Goal: Task Accomplishment & Management: Use online tool/utility

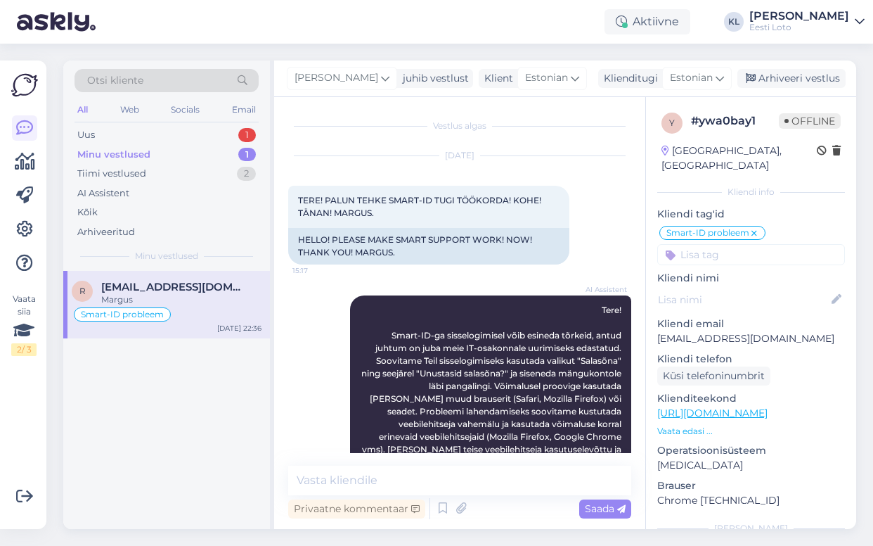
scroll to position [648, 0]
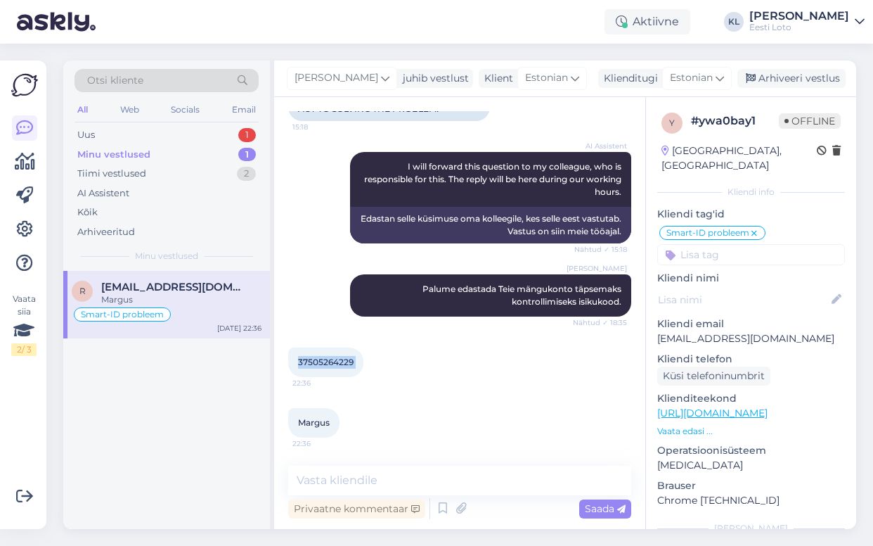
click at [203, 152] on div "Minu vestlused 1" at bounding box center [167, 155] width 184 height 20
click at [174, 134] on div "Uus 1" at bounding box center [167, 135] width 184 height 20
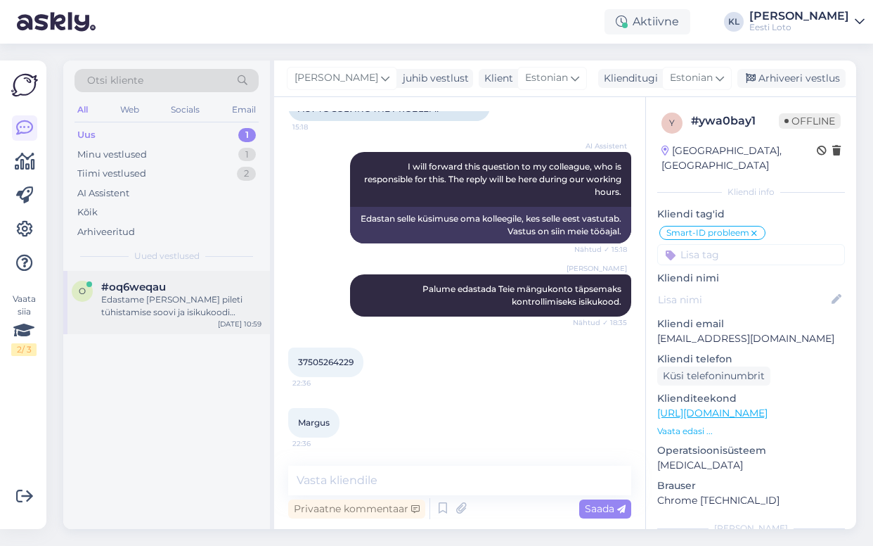
click at [173, 295] on div "Edastame [PERSON_NAME] pileti tühistamise soovi ja isikukoodi kolleegile, kes t…" at bounding box center [181, 305] width 160 height 25
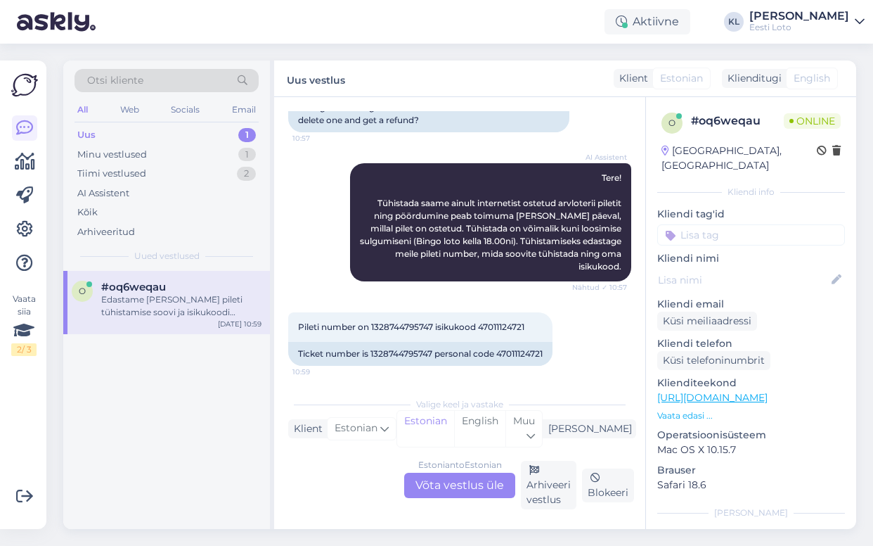
scroll to position [96, 0]
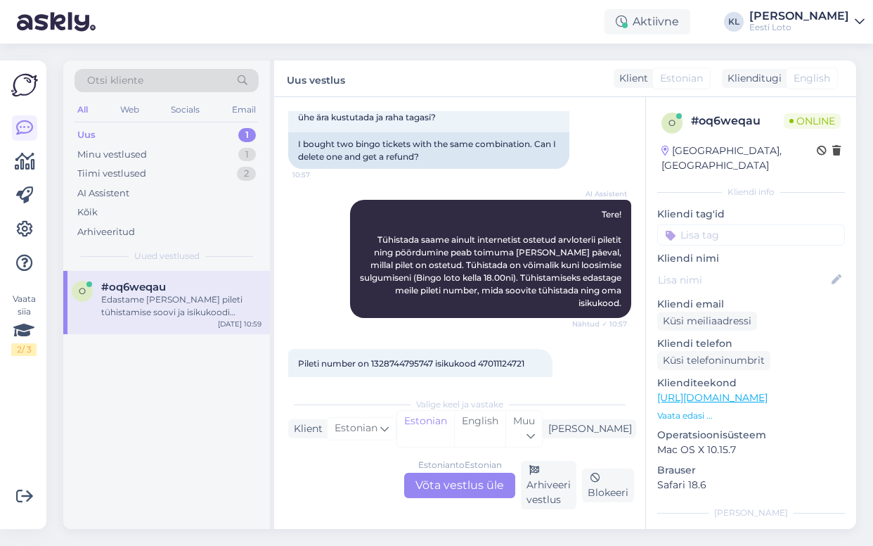
click at [193, 81] on div "Otsi kliente" at bounding box center [167, 80] width 184 height 23
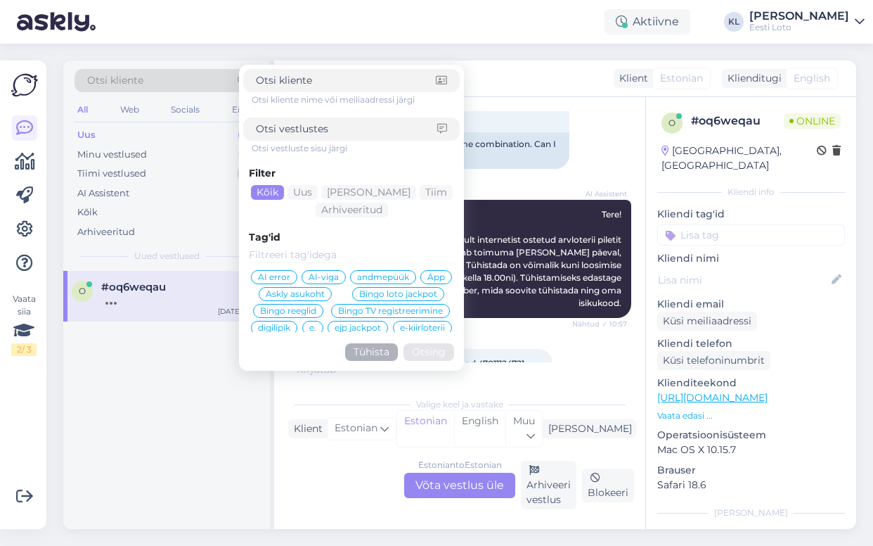
click at [305, 126] on input at bounding box center [346, 129] width 181 height 15
click at [297, 128] on input at bounding box center [346, 129] width 181 height 15
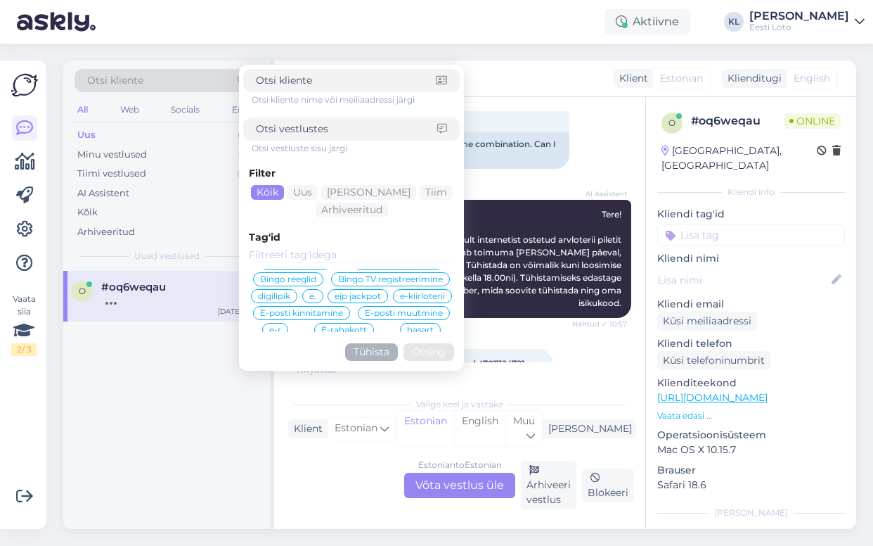
scroll to position [32, 0]
click at [290, 295] on span "digilipik" at bounding box center [274, 295] width 32 height 8
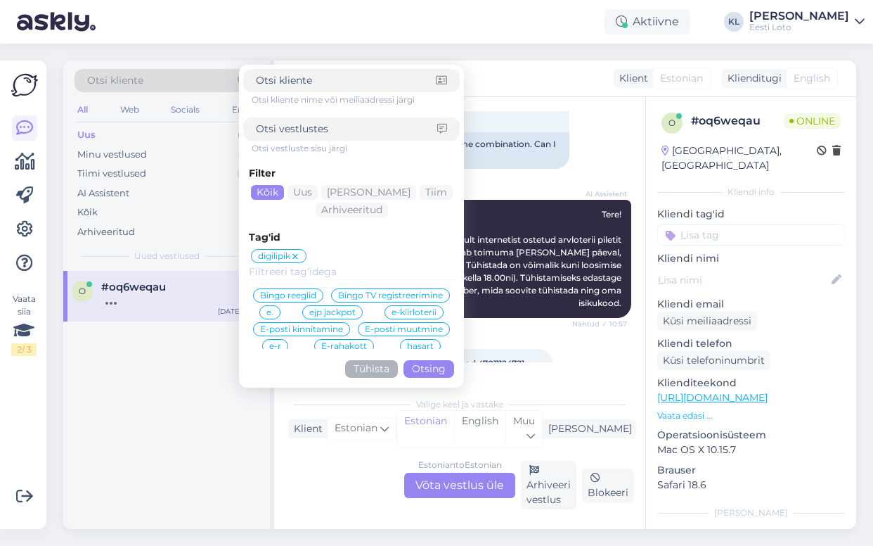
click at [430, 362] on button "Otsing" at bounding box center [429, 369] width 51 height 18
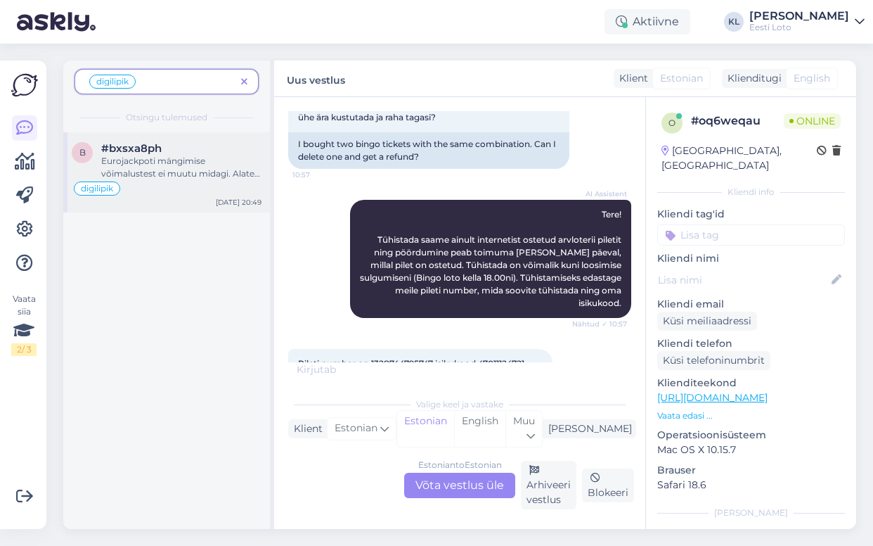
click at [187, 164] on div "Eurojackpoti mängimise võimalustest ei muutu midagi. Alates [DATE] lõpetab Eest…" at bounding box center [181, 167] width 160 height 25
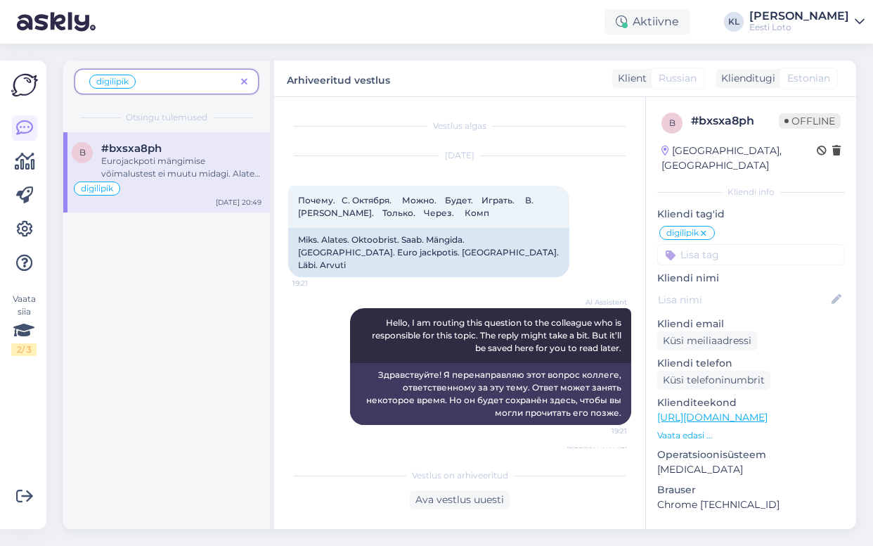
scroll to position [0, 0]
click at [243, 80] on icon at bounding box center [244, 82] width 6 height 10
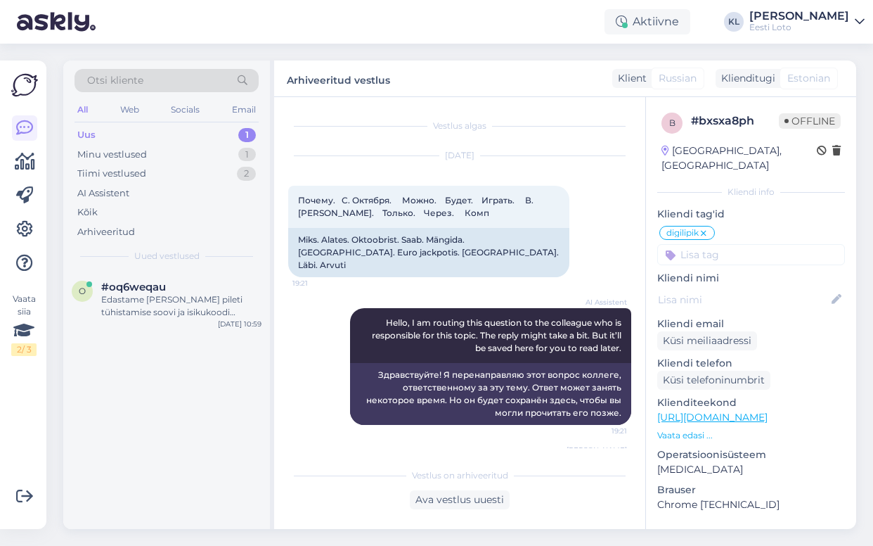
click at [217, 83] on div "Otsi kliente" at bounding box center [167, 80] width 184 height 23
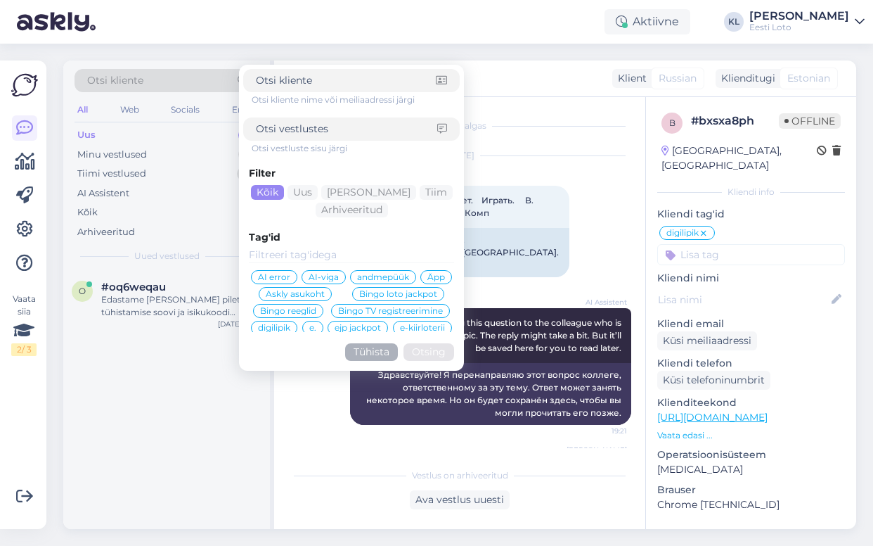
click at [297, 127] on input at bounding box center [346, 129] width 181 height 15
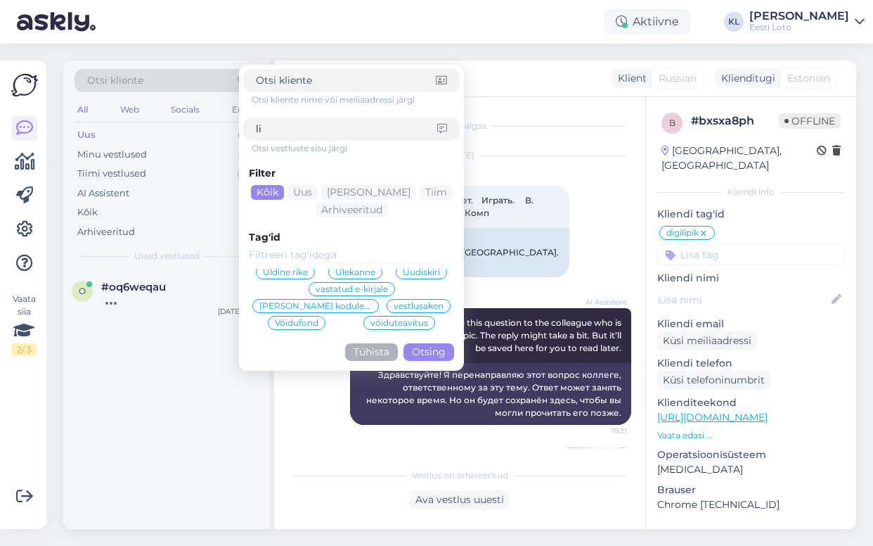
scroll to position [477, 0]
type input "li"
click at [385, 350] on button "Tühista" at bounding box center [371, 352] width 53 height 18
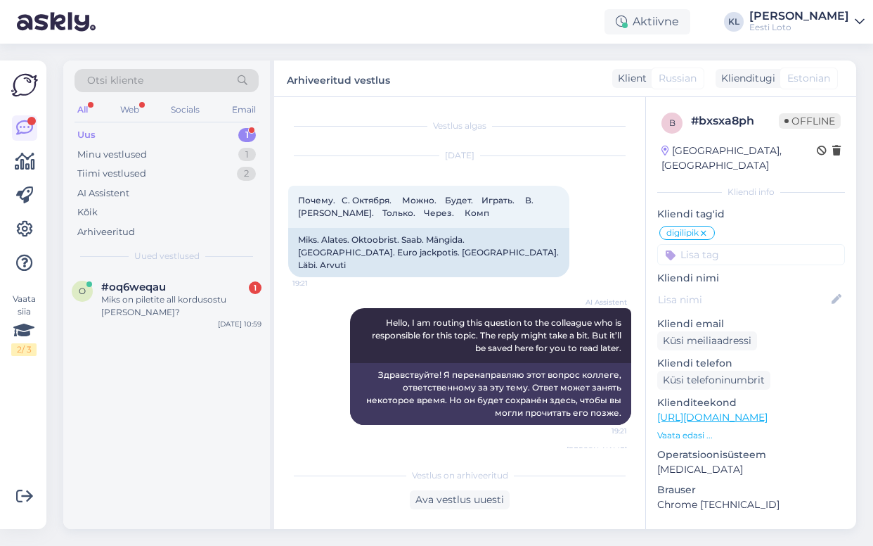
click at [187, 76] on div "Otsi kliente" at bounding box center [167, 80] width 184 height 23
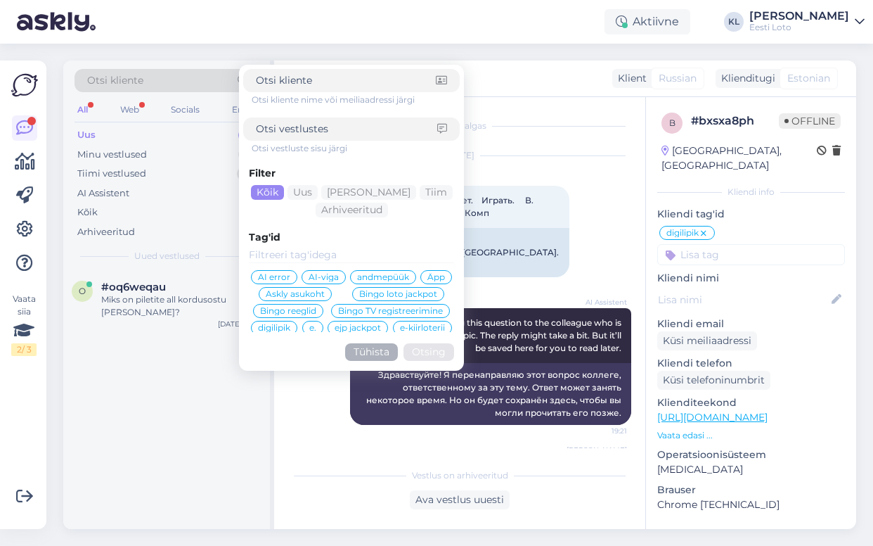
click at [303, 135] on input at bounding box center [346, 129] width 181 height 15
type input "lipik"
click at [429, 352] on button "Otsing" at bounding box center [429, 352] width 51 height 18
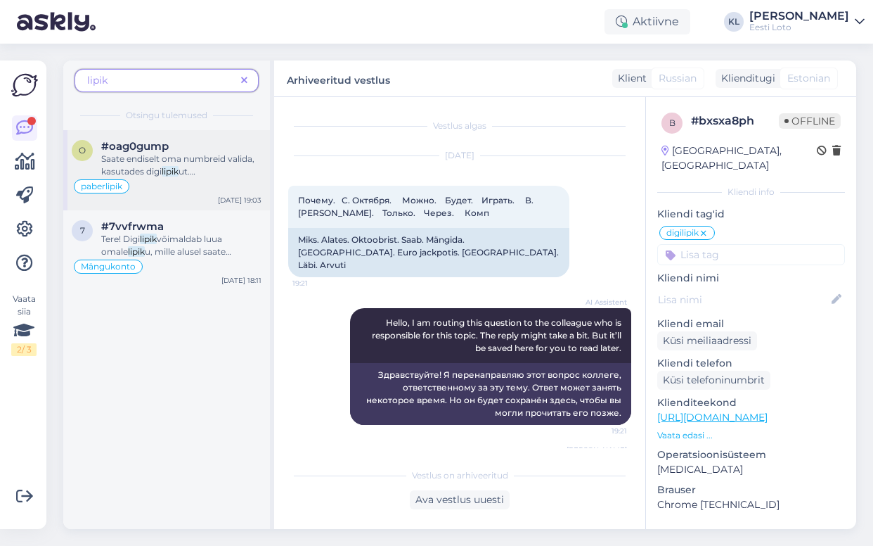
click at [195, 167] on span "ut. Digi" at bounding box center [148, 177] width 94 height 23
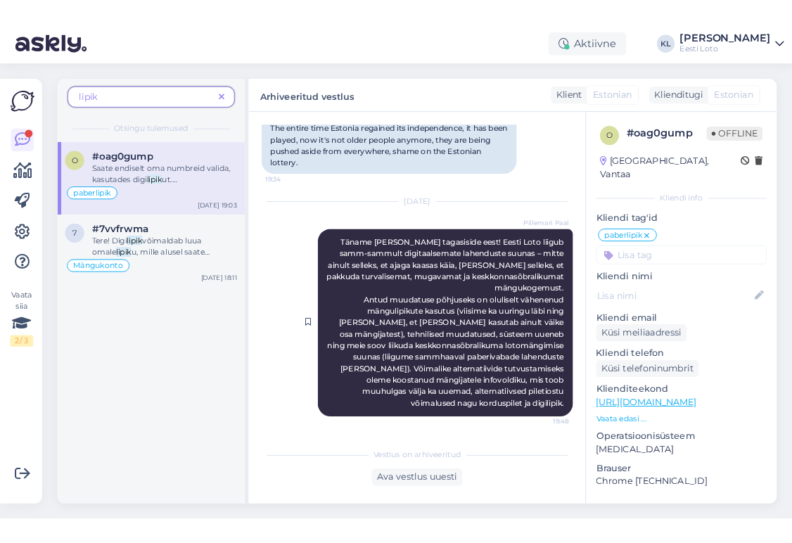
scroll to position [1272, 0]
